Goal: Task Accomplishment & Management: Use online tool/utility

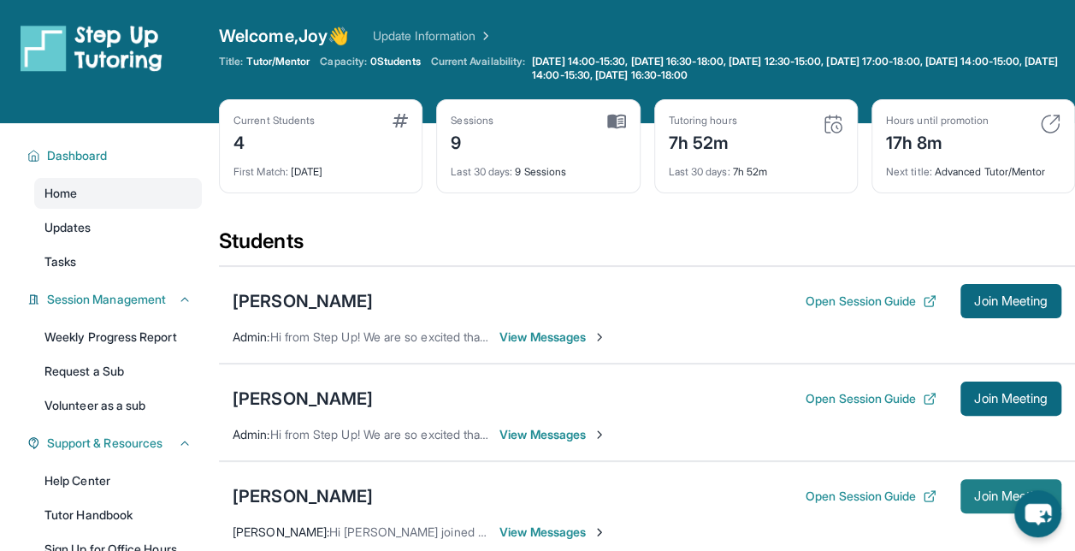
click at [977, 493] on span "Join Meeting" at bounding box center [1011, 496] width 74 height 10
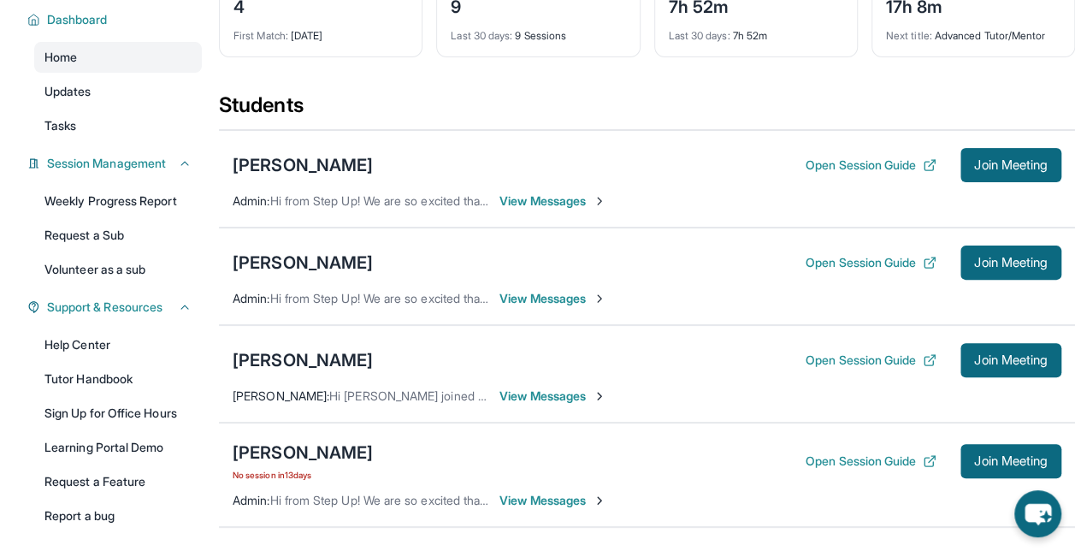
scroll to position [231, 0]
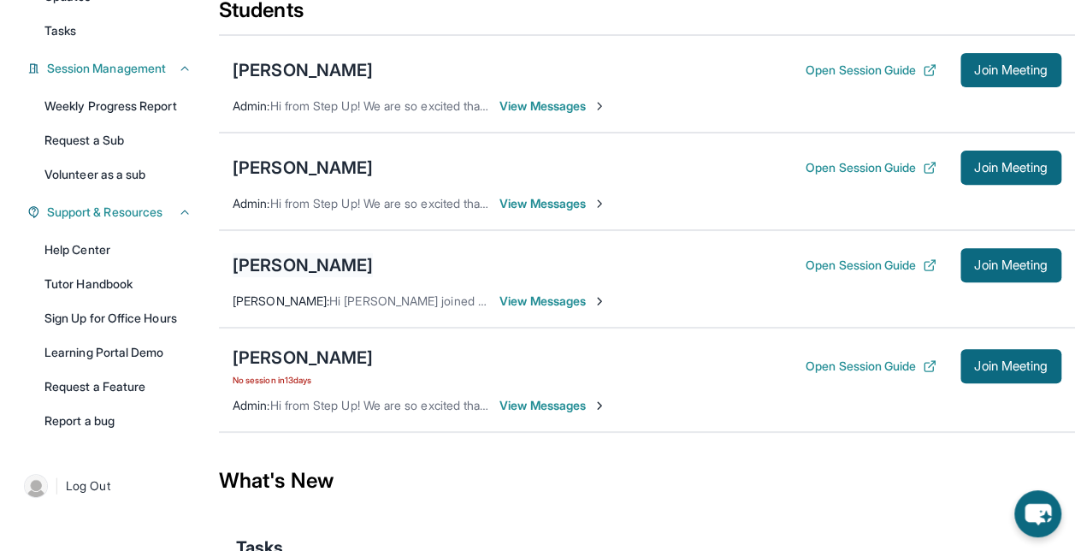
click at [337, 269] on div "[PERSON_NAME]" at bounding box center [303, 265] width 140 height 24
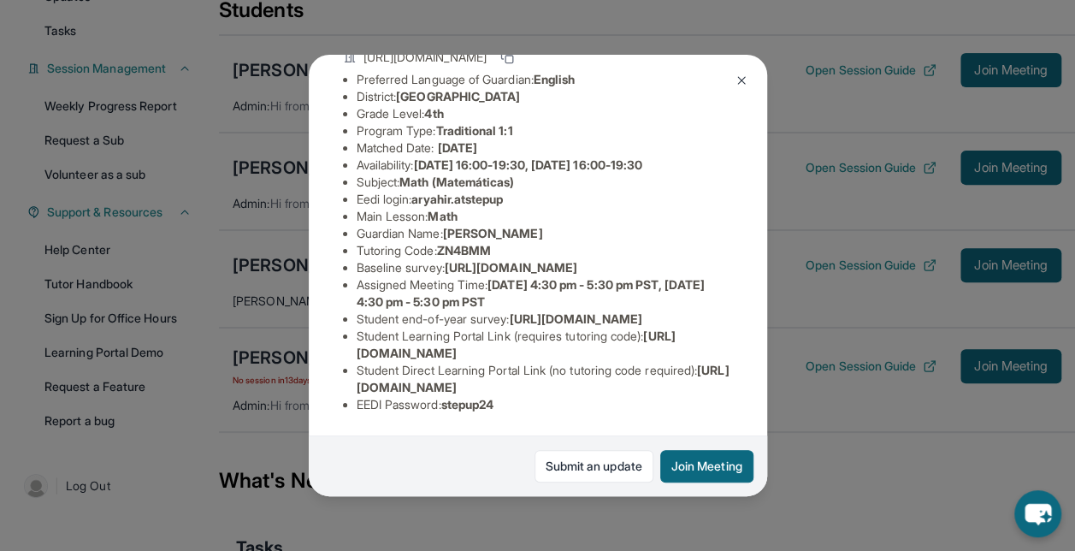
scroll to position [281, 0]
click at [746, 69] on button at bounding box center [741, 80] width 34 height 34
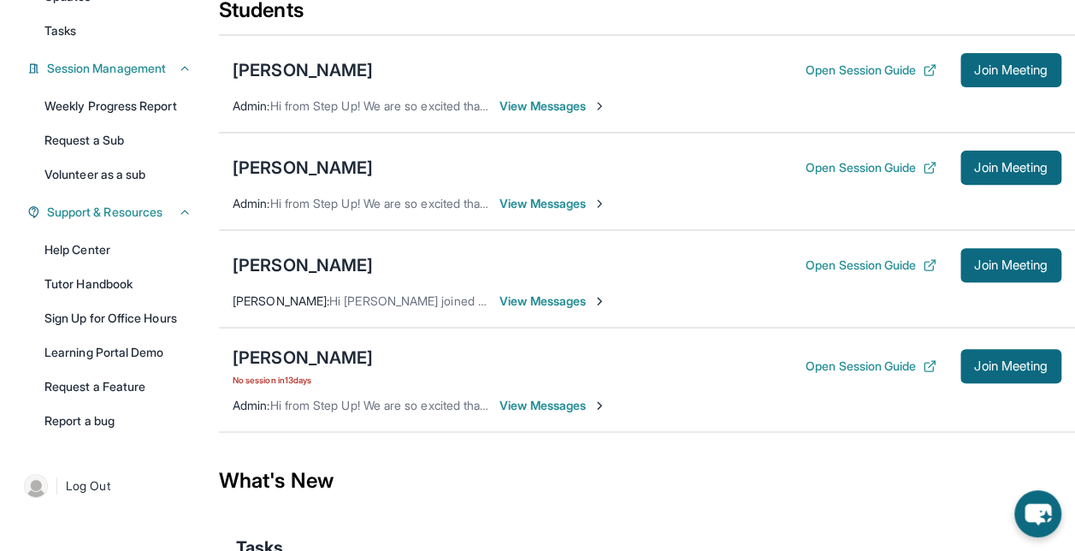
click at [551, 299] on span "View Messages" at bounding box center [552, 300] width 107 height 17
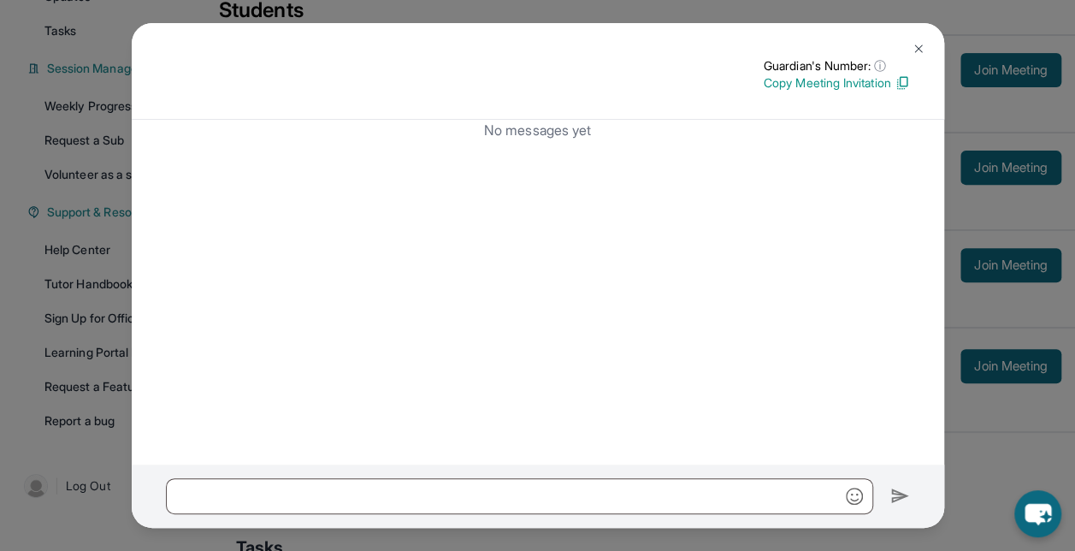
click at [917, 45] on img at bounding box center [919, 49] width 14 height 14
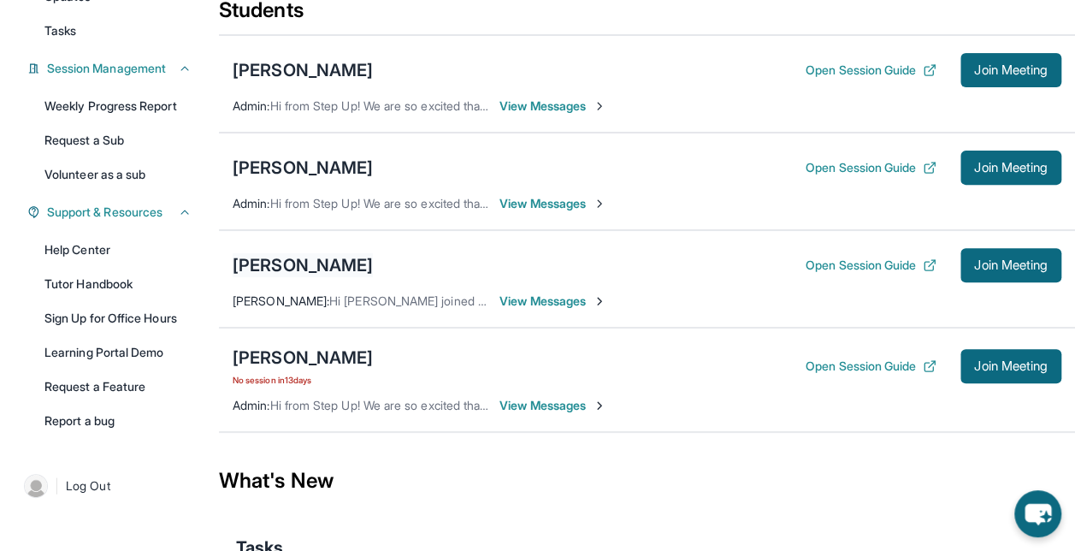
click at [284, 260] on div "[PERSON_NAME]" at bounding box center [303, 265] width 140 height 24
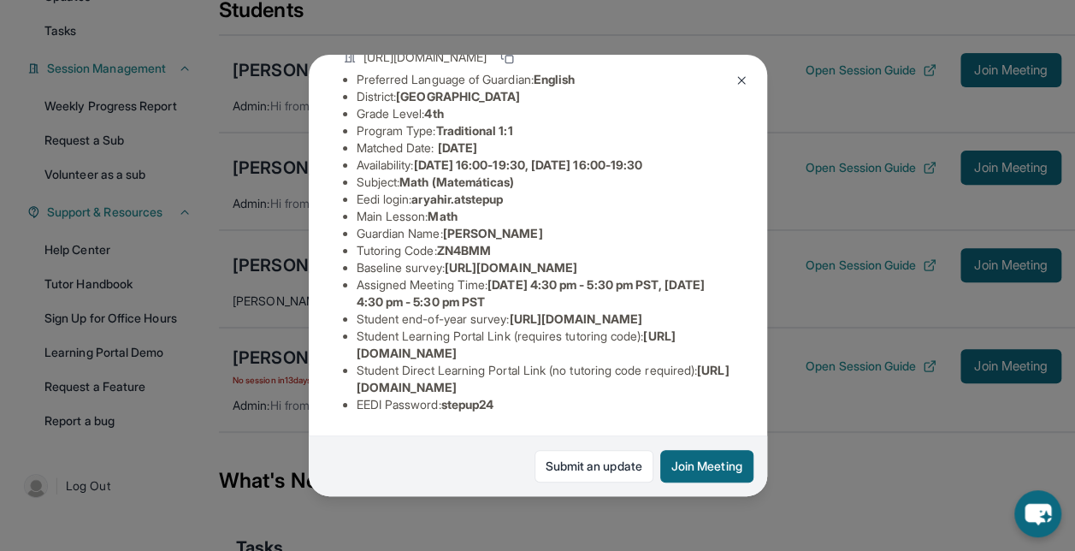
scroll to position [287, 0]
click at [735, 80] on img at bounding box center [742, 81] width 14 height 14
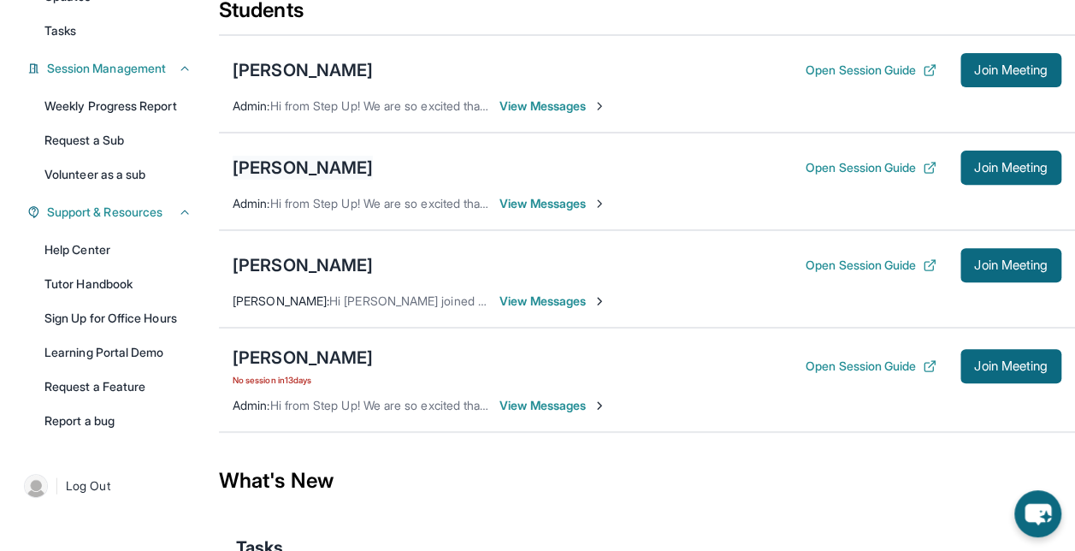
click at [373, 159] on div "[PERSON_NAME]" at bounding box center [303, 168] width 140 height 24
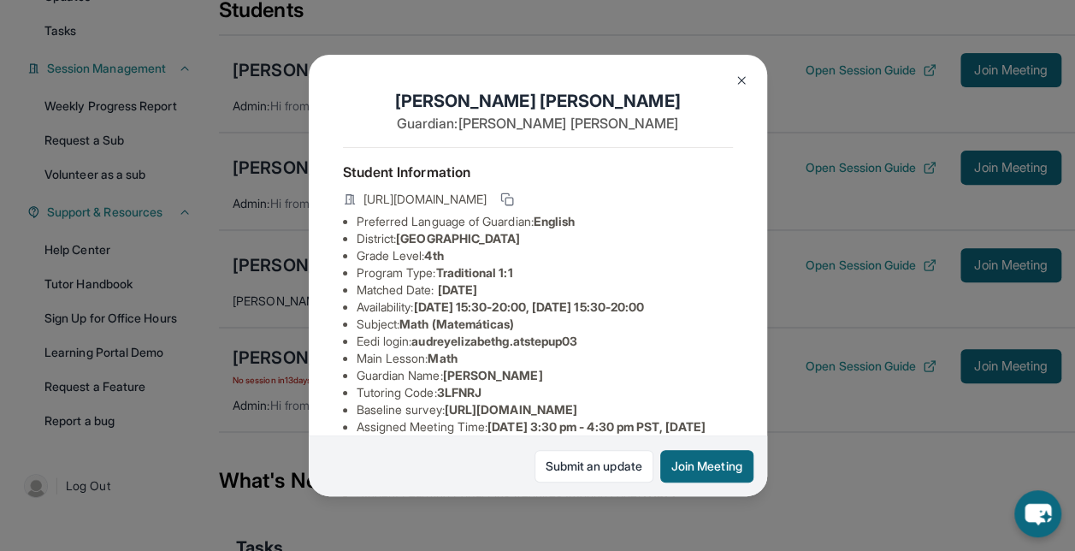
click at [732, 72] on button at bounding box center [741, 80] width 34 height 34
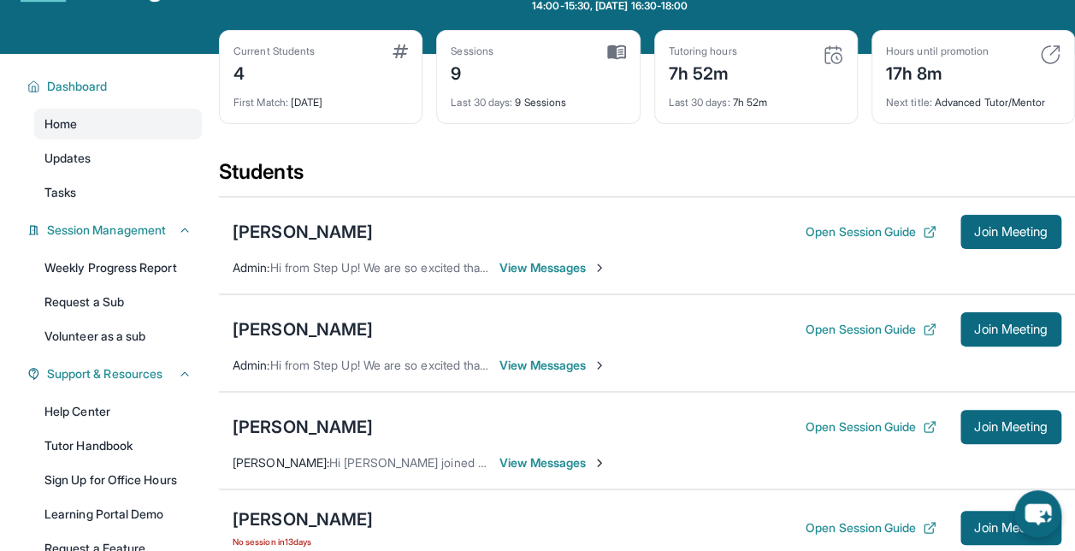
scroll to position [62, 0]
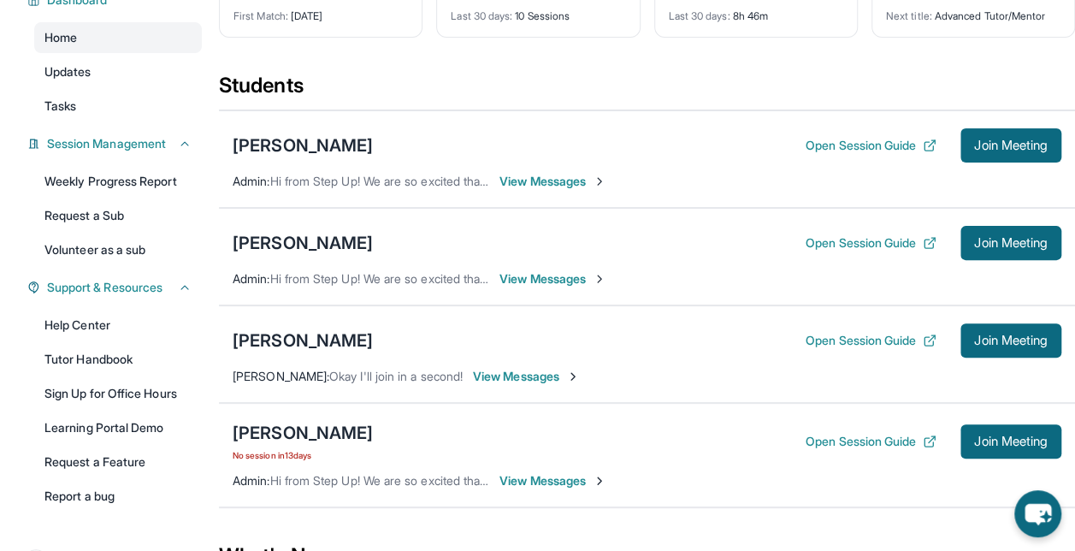
scroll to position [161, 0]
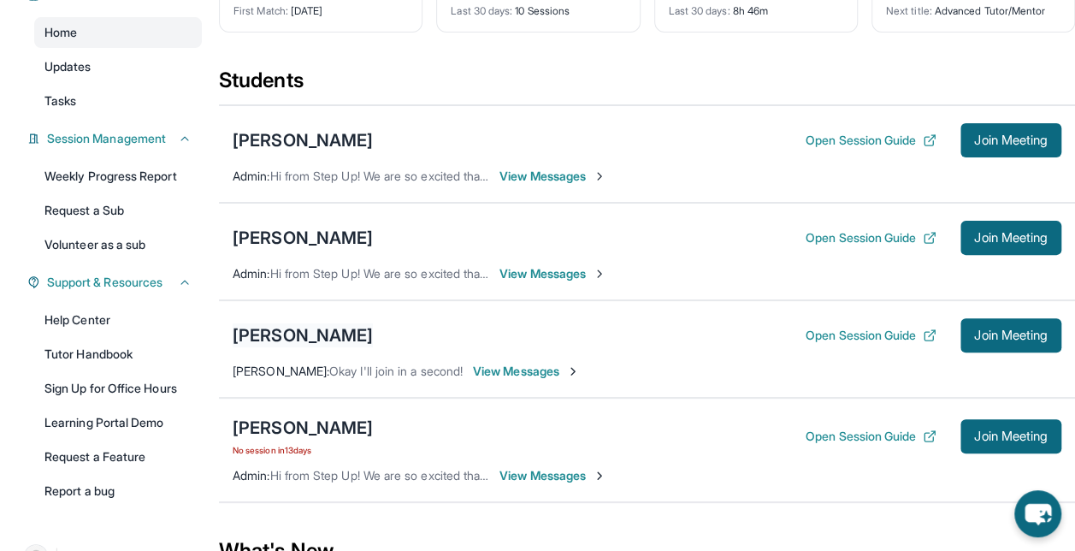
click at [334, 330] on div "[PERSON_NAME]" at bounding box center [303, 335] width 140 height 24
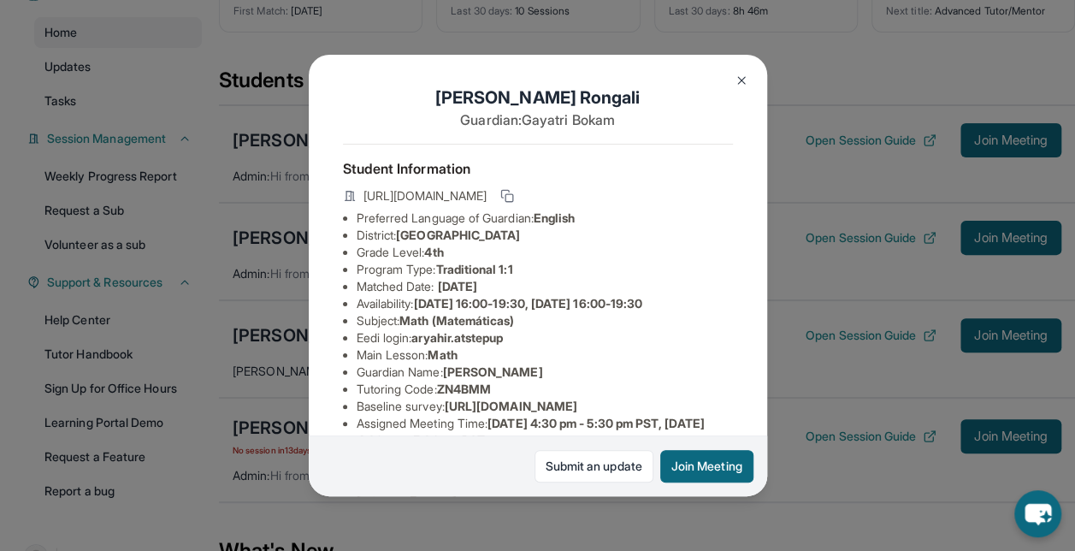
scroll to position [0, 0]
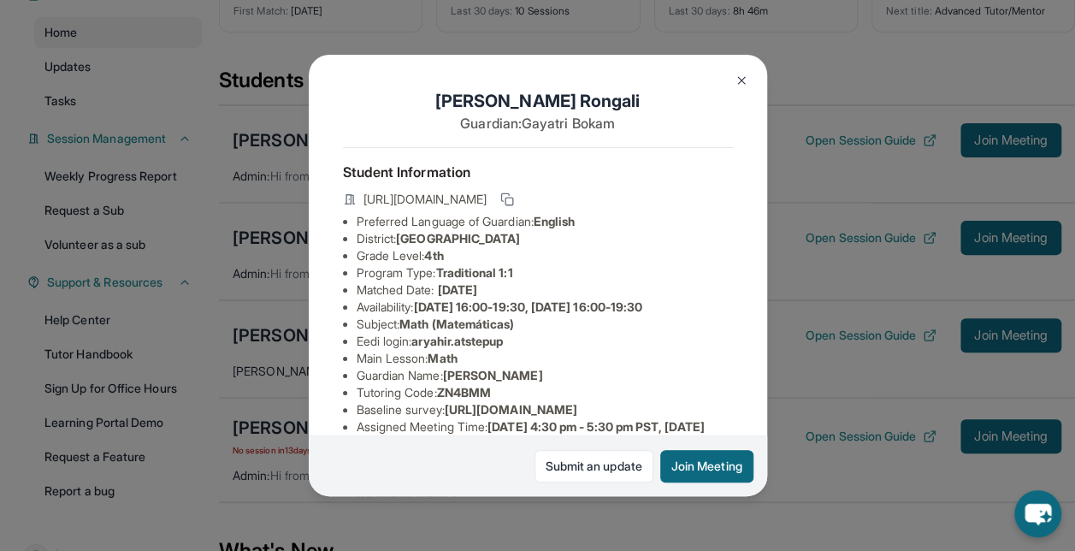
click at [520, 245] on span "[GEOGRAPHIC_DATA]" at bounding box center [458, 238] width 124 height 15
drag, startPoint x: 546, startPoint y: 250, endPoint x: 448, endPoint y: 238, distance: 98.2
click at [448, 230] on li "Preferred Language of Guardian: English" at bounding box center [545, 221] width 376 height 17
click at [448, 245] on span "Berryessa Union School District" at bounding box center [458, 238] width 124 height 15
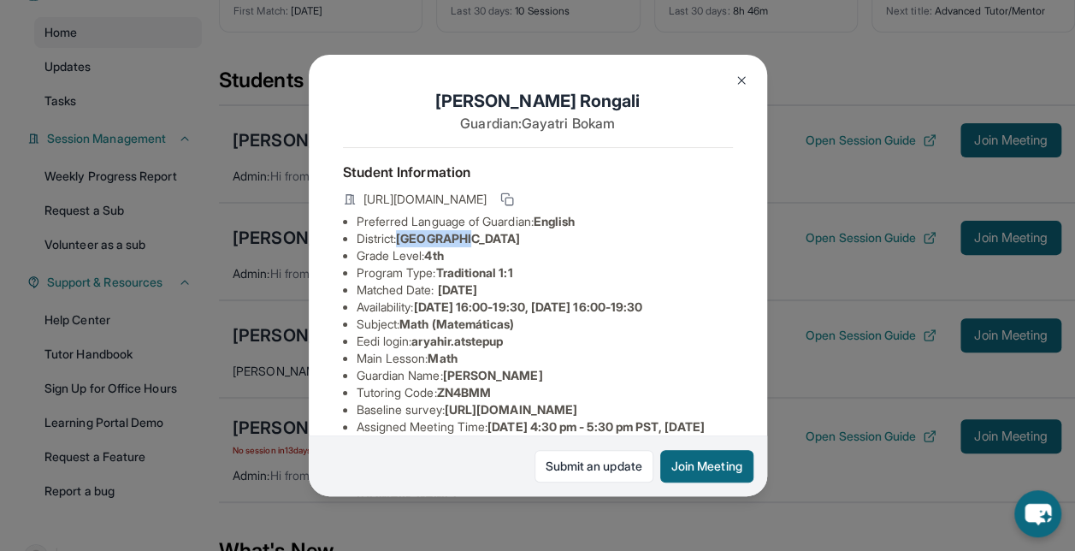
click at [448, 245] on span "Berryessa Union School District" at bounding box center [458, 238] width 124 height 15
